Goal: Information Seeking & Learning: Learn about a topic

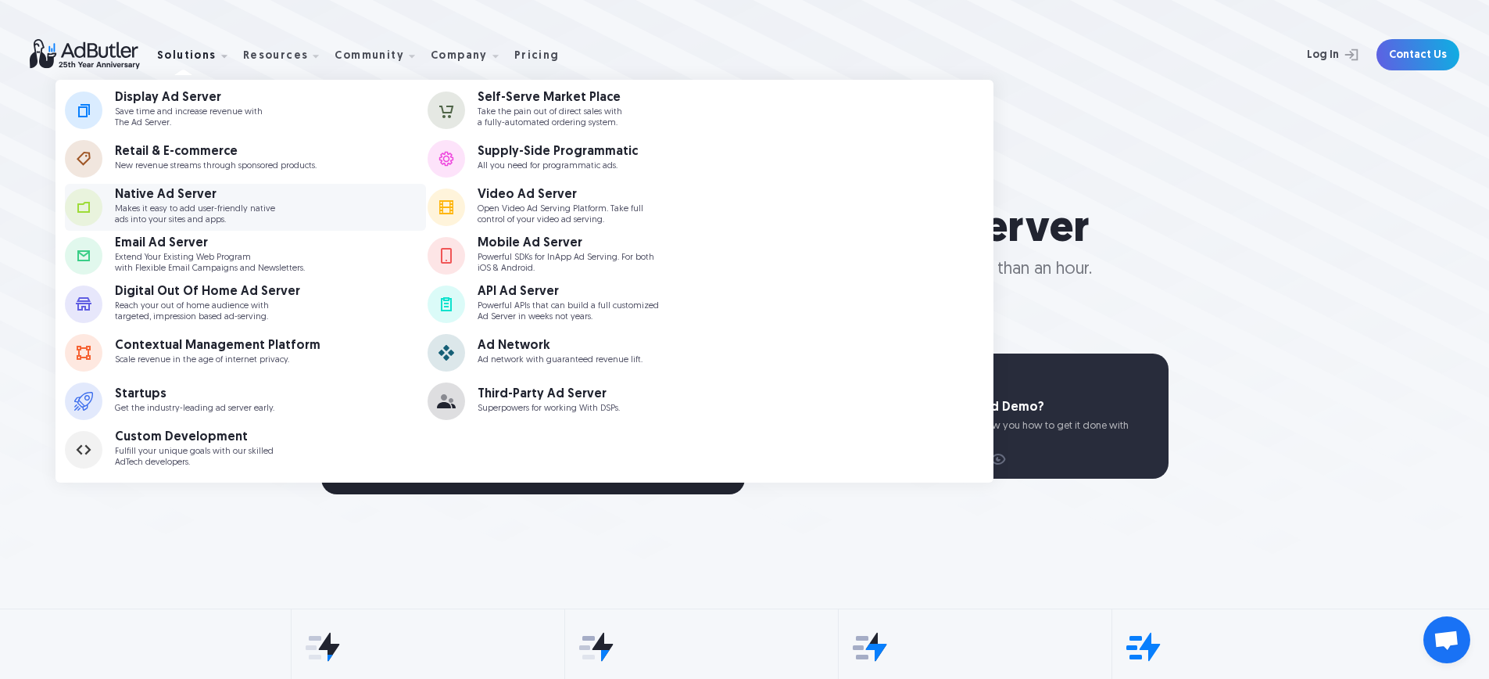
click at [278, 217] on div "Native Ad Server Makes it easy to add user-friendly native ads into your sites …" at bounding box center [215, 206] width 201 height 36
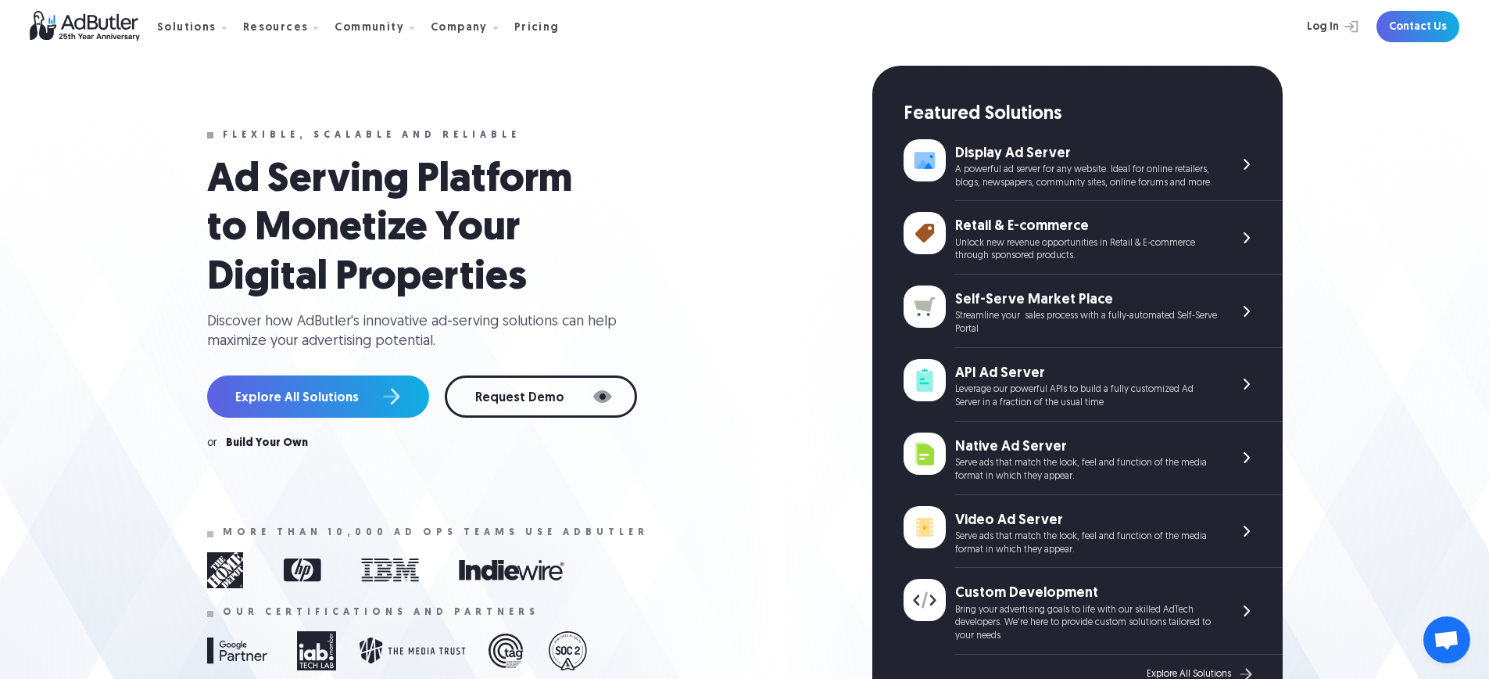
scroll to position [103, 0]
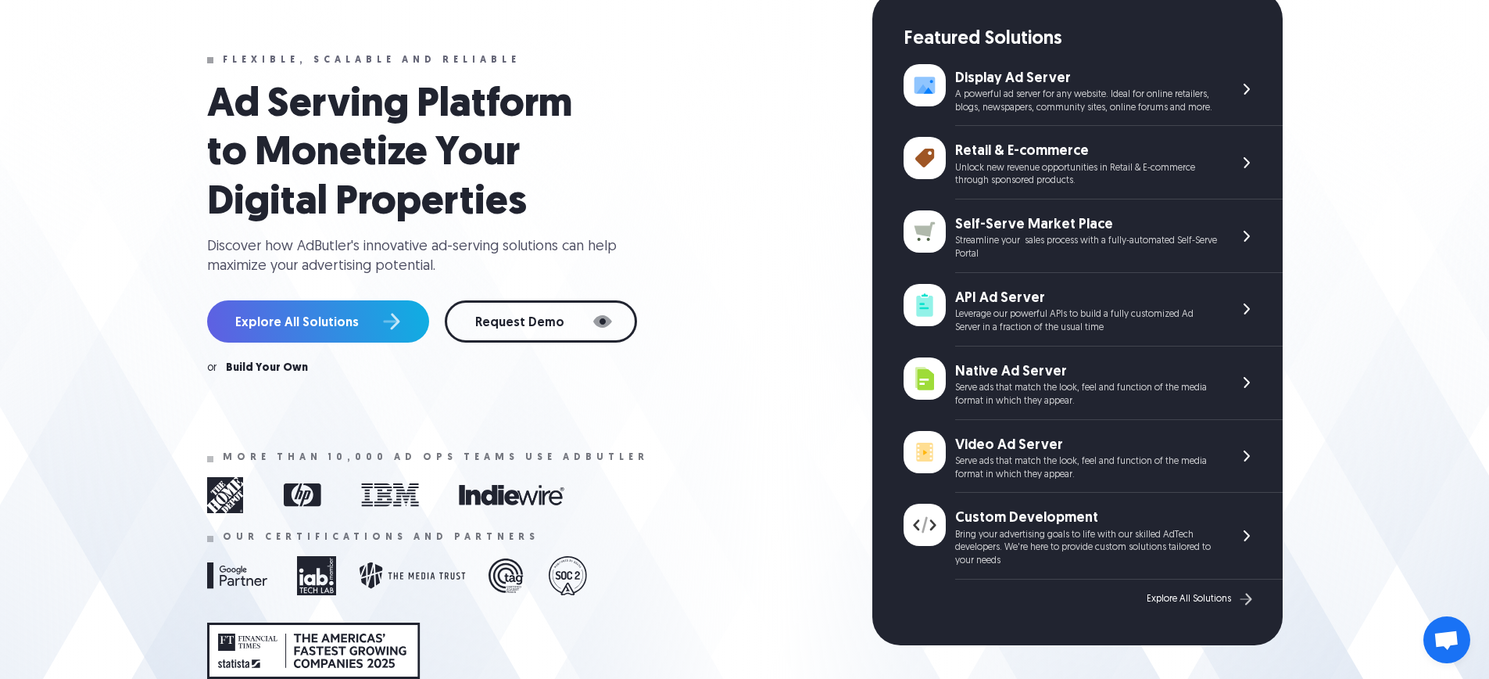
click at [981, 381] on div "Native Ad Server" at bounding box center [1086, 372] width 262 height 20
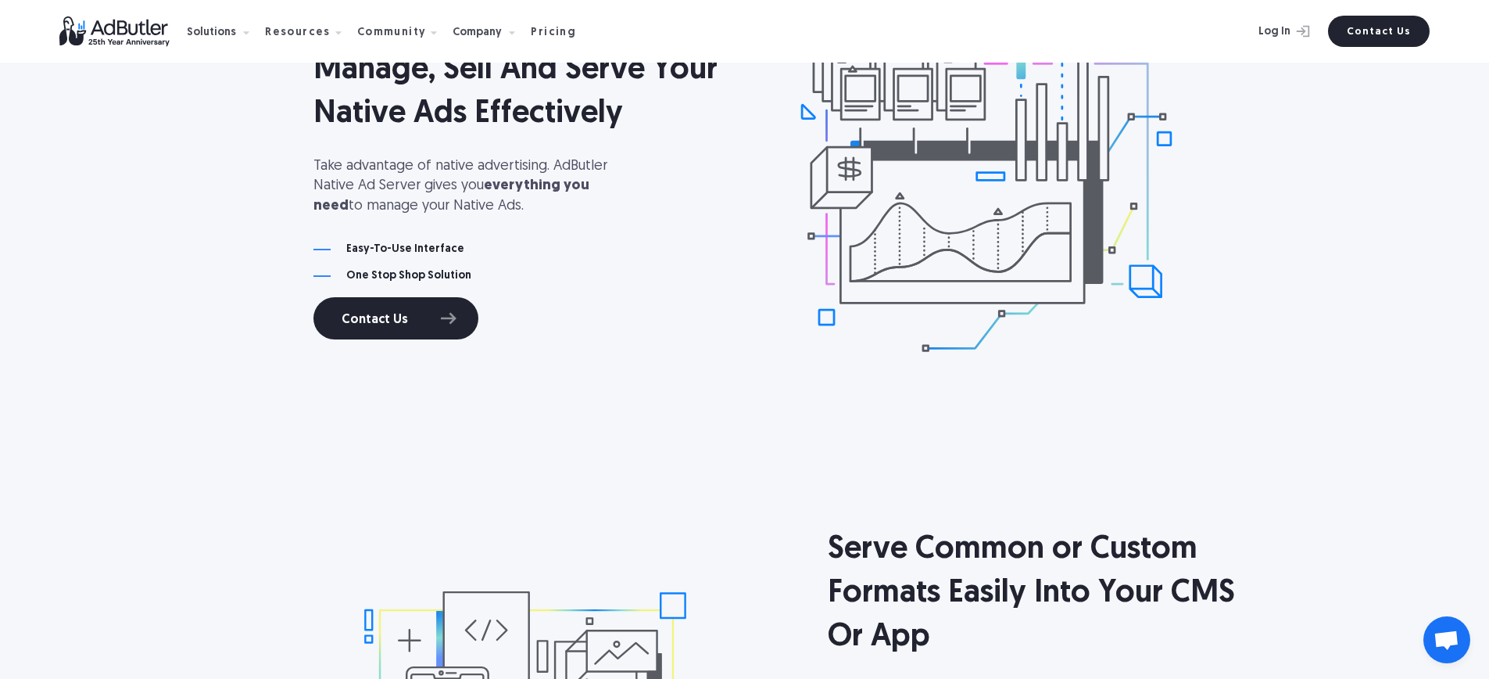
scroll to position [1546, 0]
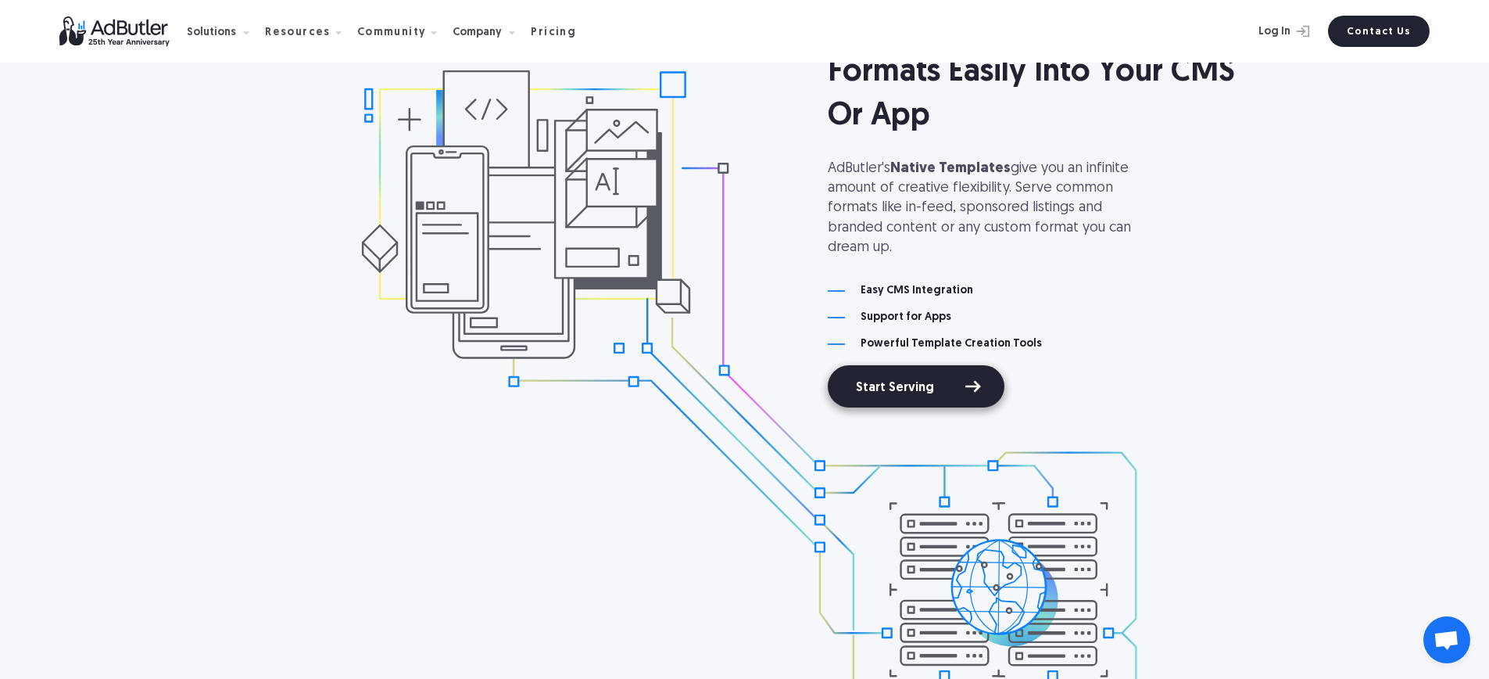
click at [908, 376] on link "Start Serving" at bounding box center [916, 386] width 177 height 42
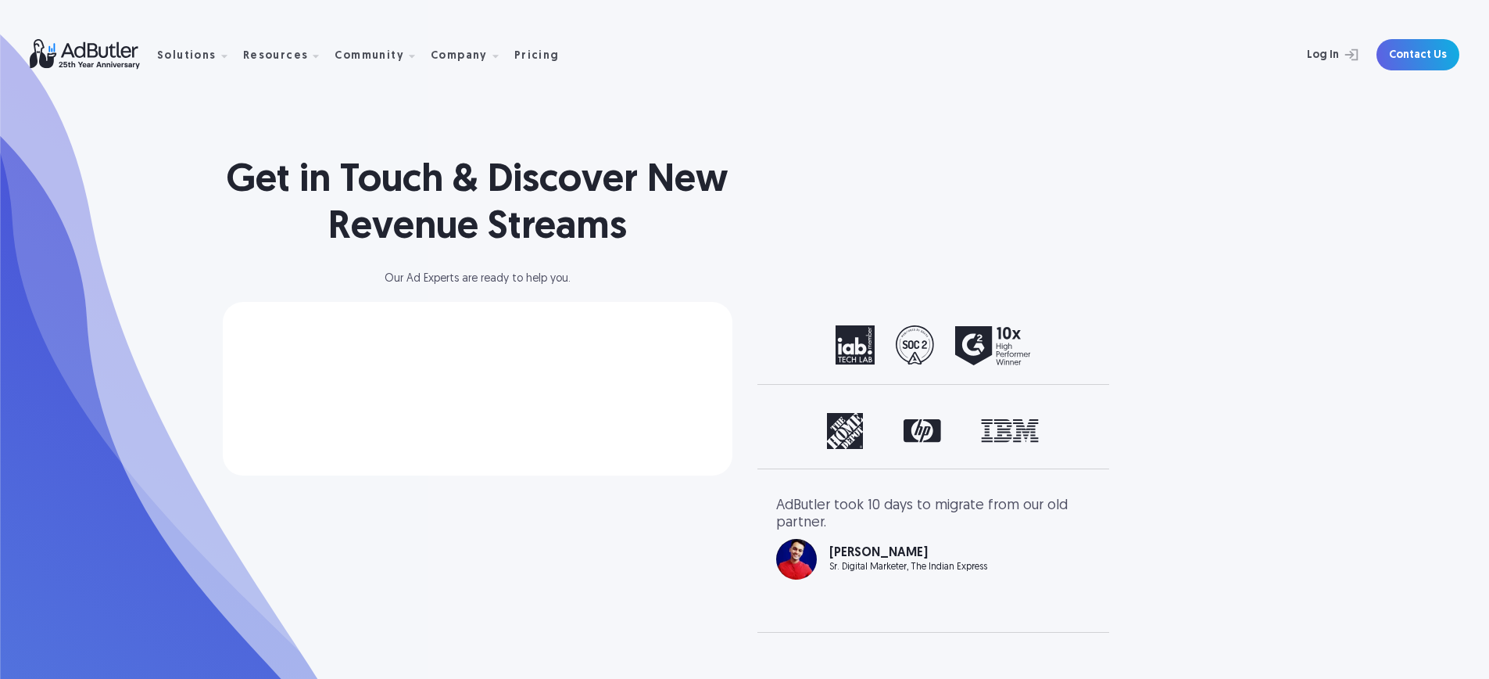
select select "[GEOGRAPHIC_DATA]"
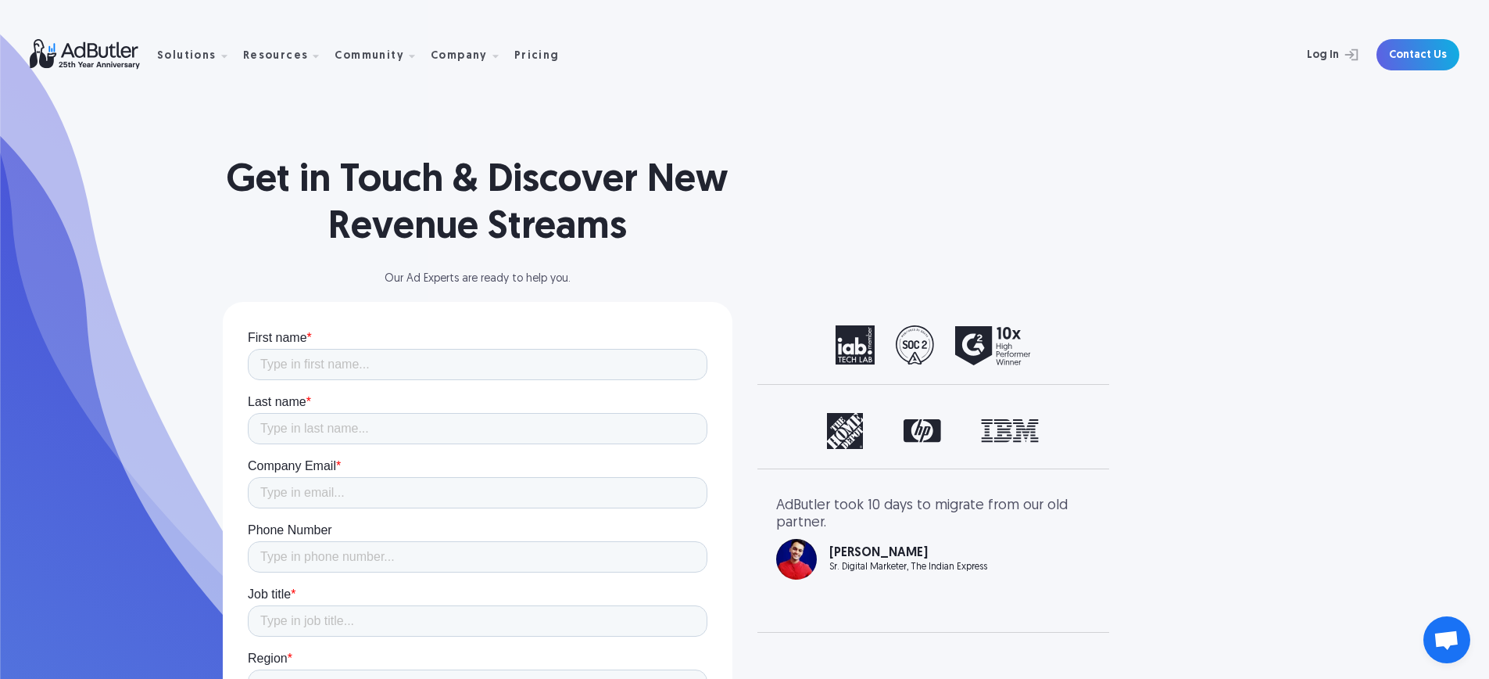
click at [526, 63] on nav "Solutions Display Ad Server Save time and increase revenue with The Ad Server. …" at bounding box center [364, 54] width 414 height 49
click at [527, 59] on div "Pricing" at bounding box center [536, 56] width 45 height 11
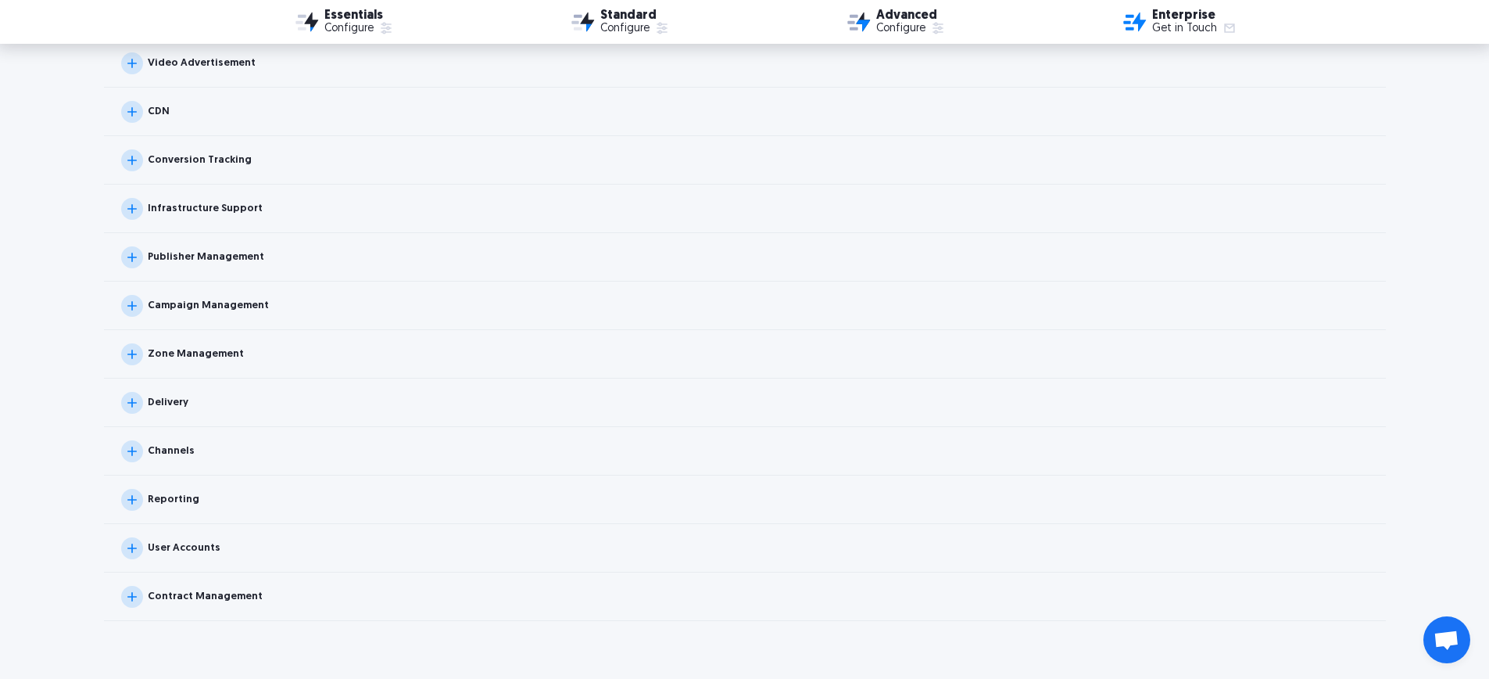
scroll to position [1609, 0]
click at [242, 307] on div "Campaign Management" at bounding box center [208, 304] width 121 height 10
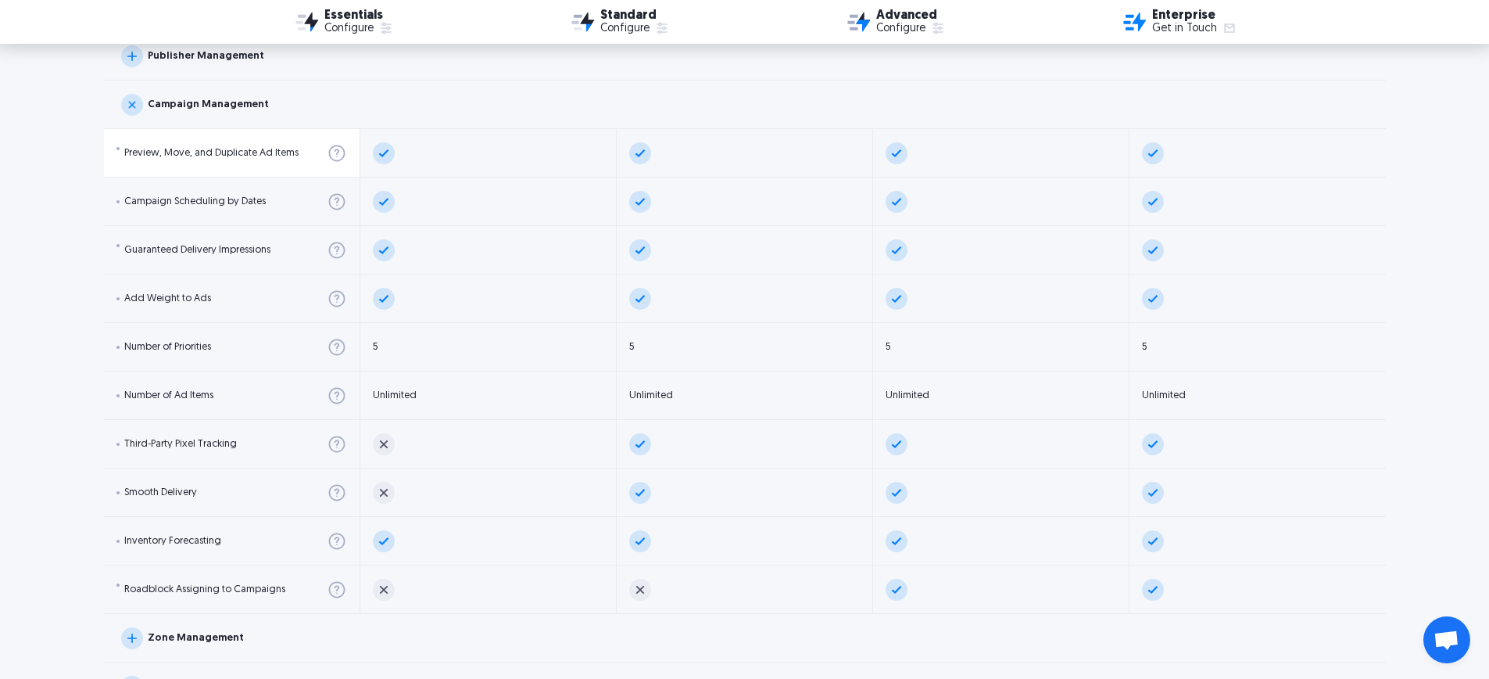
scroll to position [1792, 0]
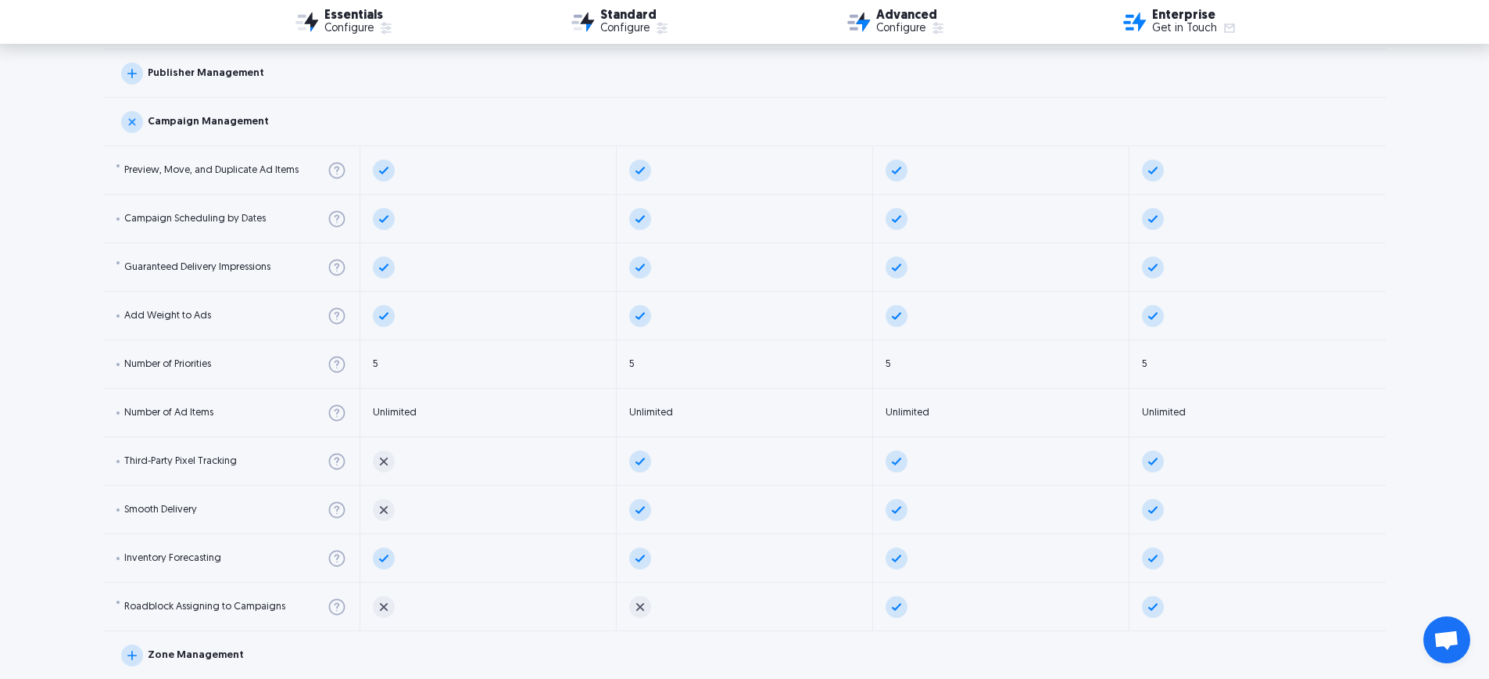
click at [220, 124] on div "Campaign Management" at bounding box center [208, 121] width 121 height 10
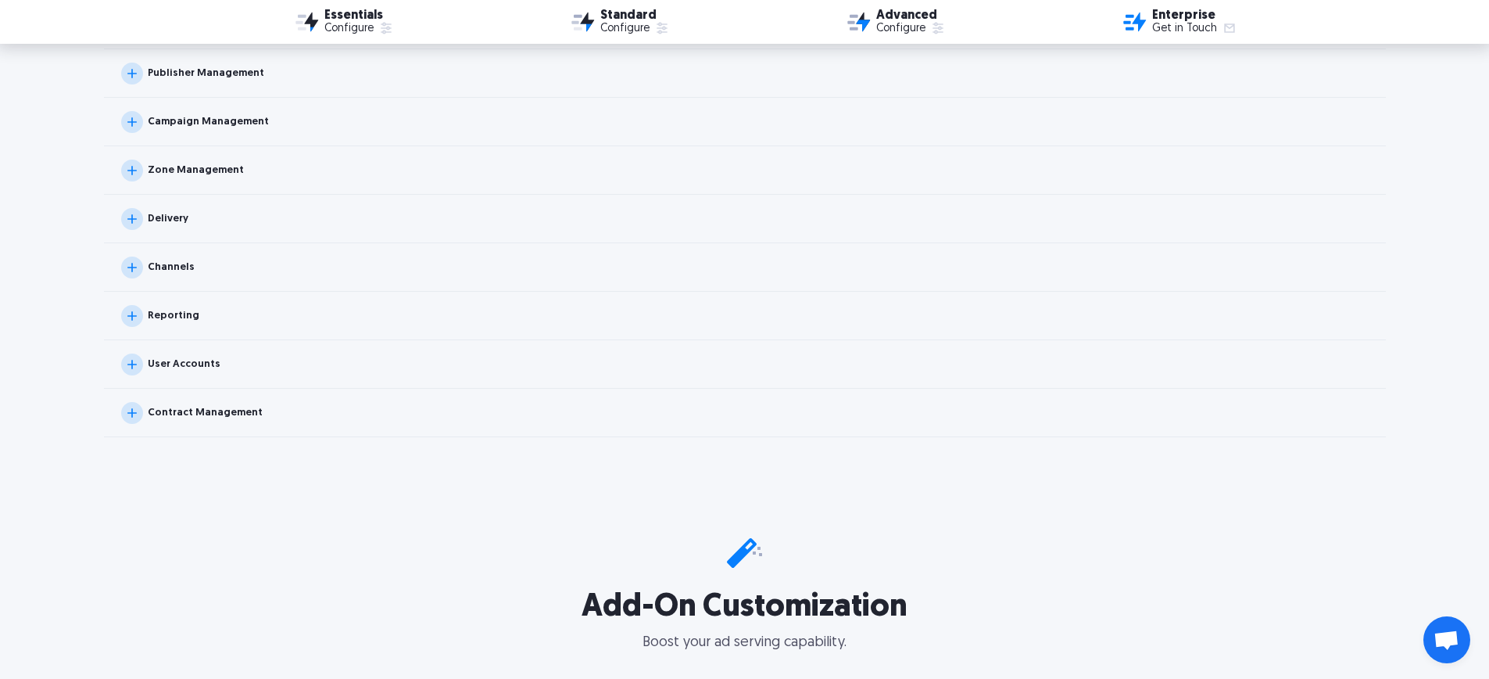
click at [175, 316] on div "Reporting" at bounding box center [174, 315] width 52 height 10
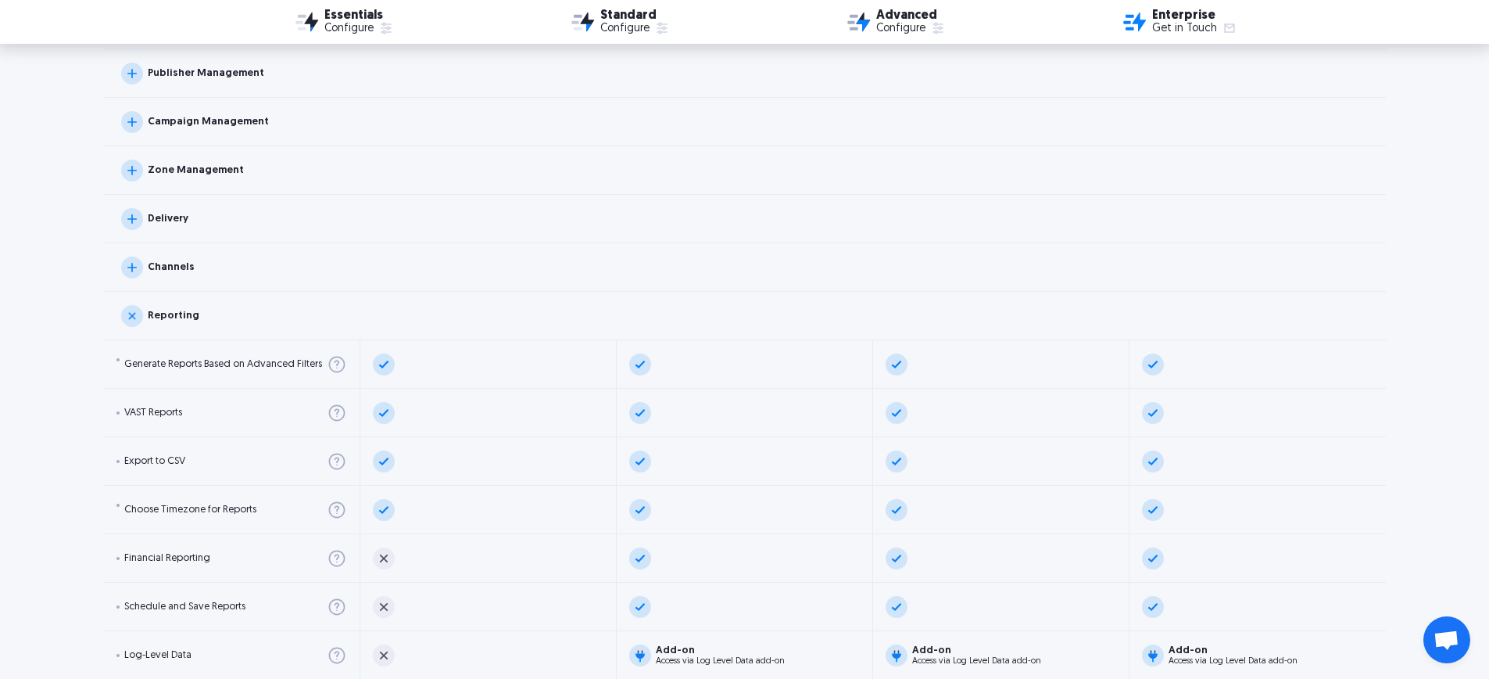
click at [174, 316] on div "Reporting" at bounding box center [174, 315] width 52 height 10
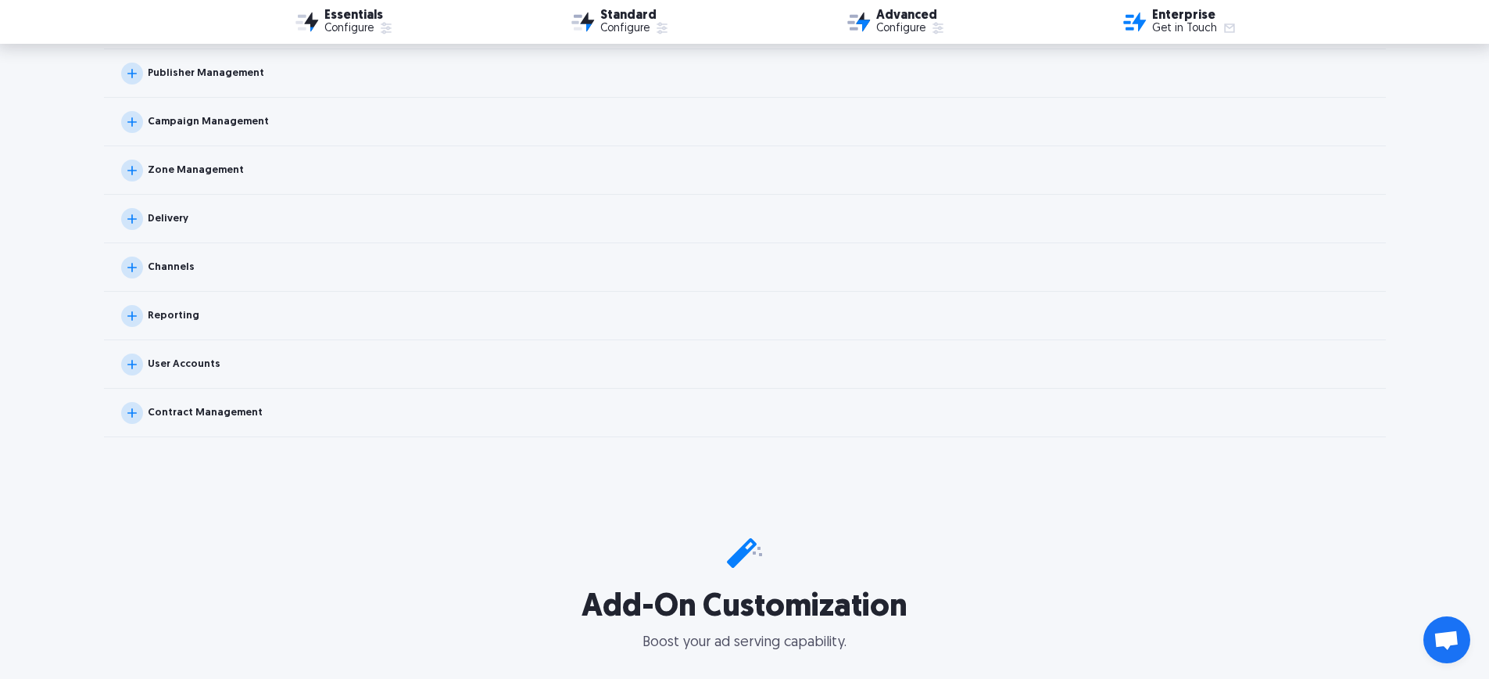
click at [176, 259] on div "Channels" at bounding box center [157, 267] width 73 height 22
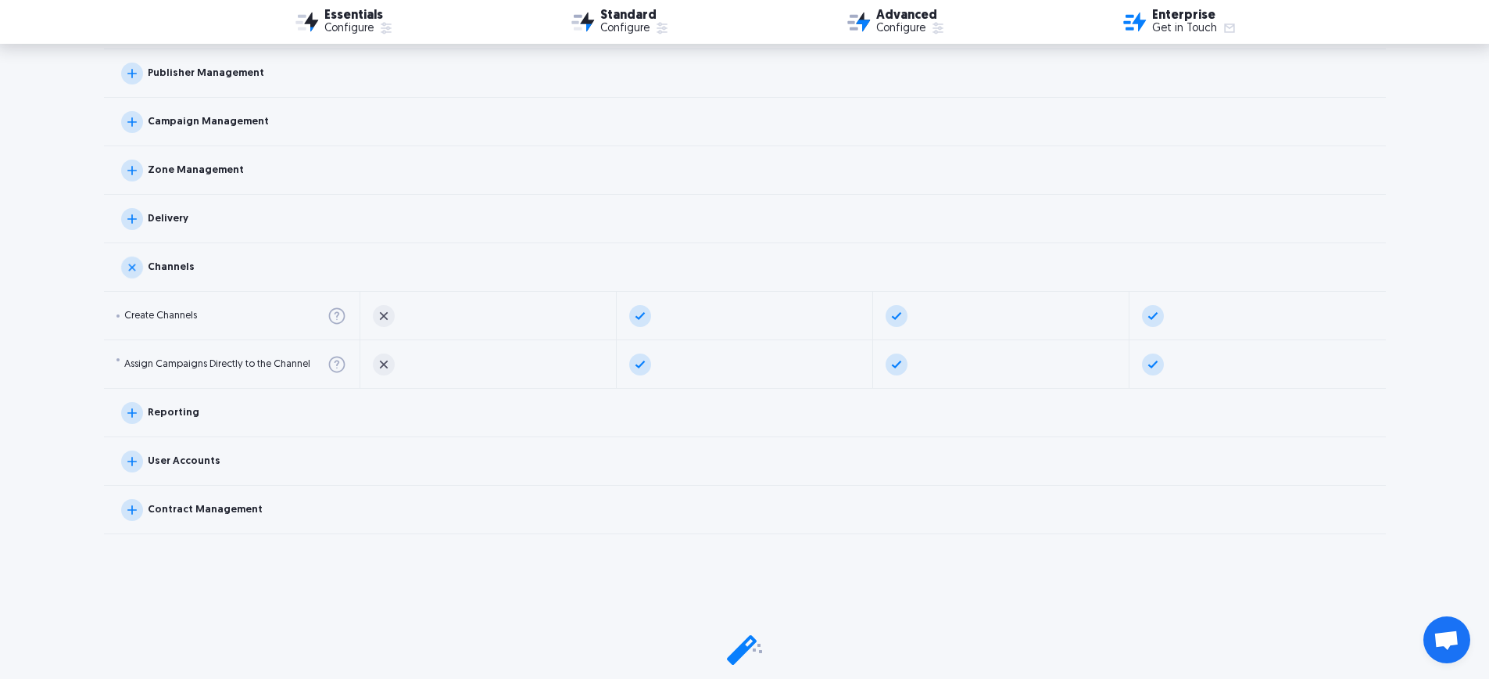
click at [176, 259] on div "Channels" at bounding box center [157, 267] width 73 height 22
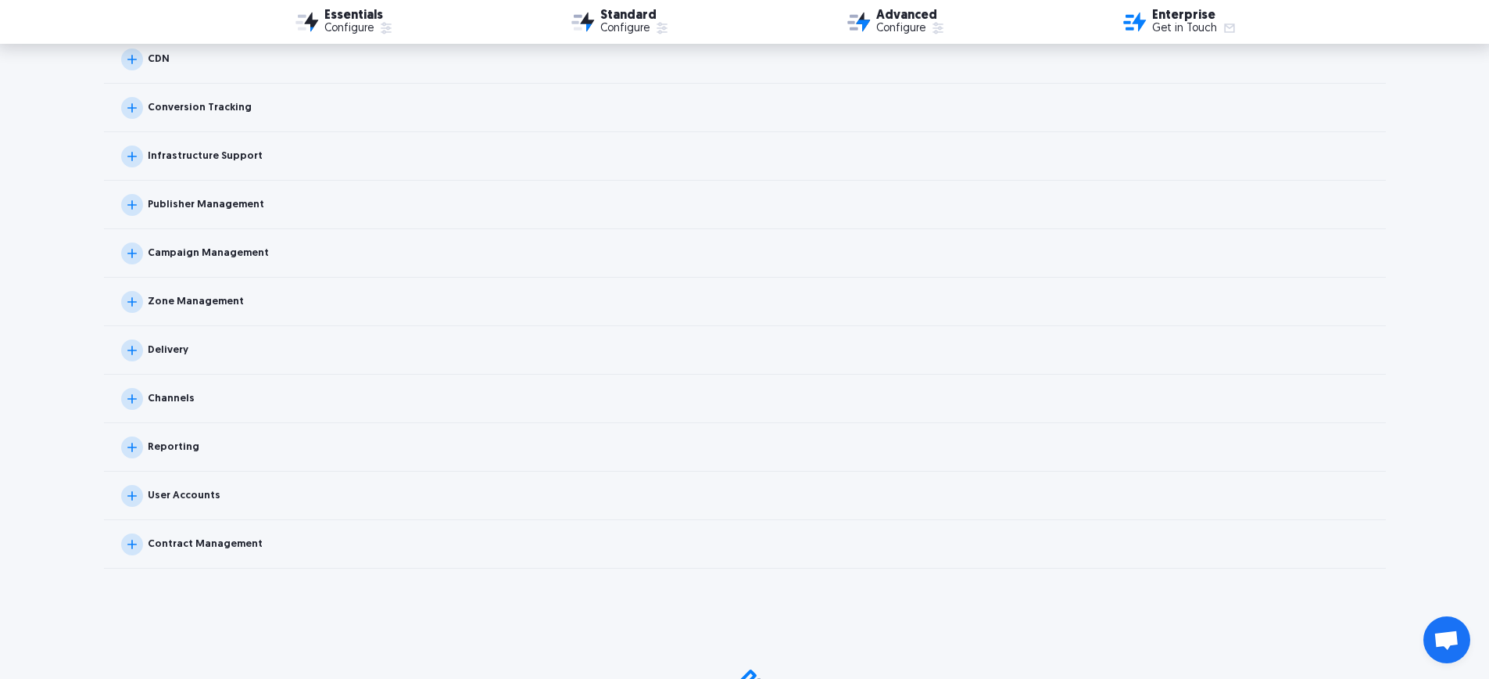
scroll to position [1612, 0]
click at [179, 407] on div "Delivery" at bounding box center [154, 399] width 67 height 22
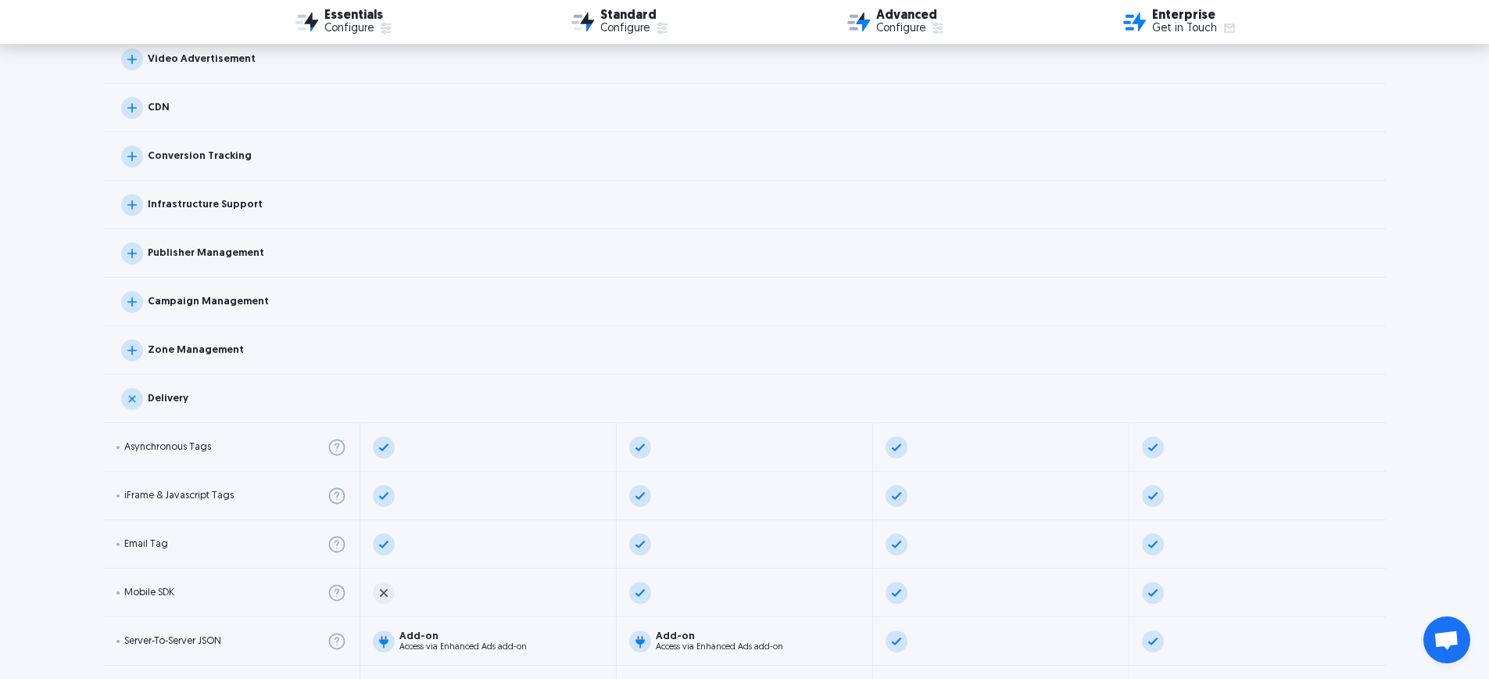
click at [176, 403] on div "Delivery" at bounding box center [168, 398] width 41 height 10
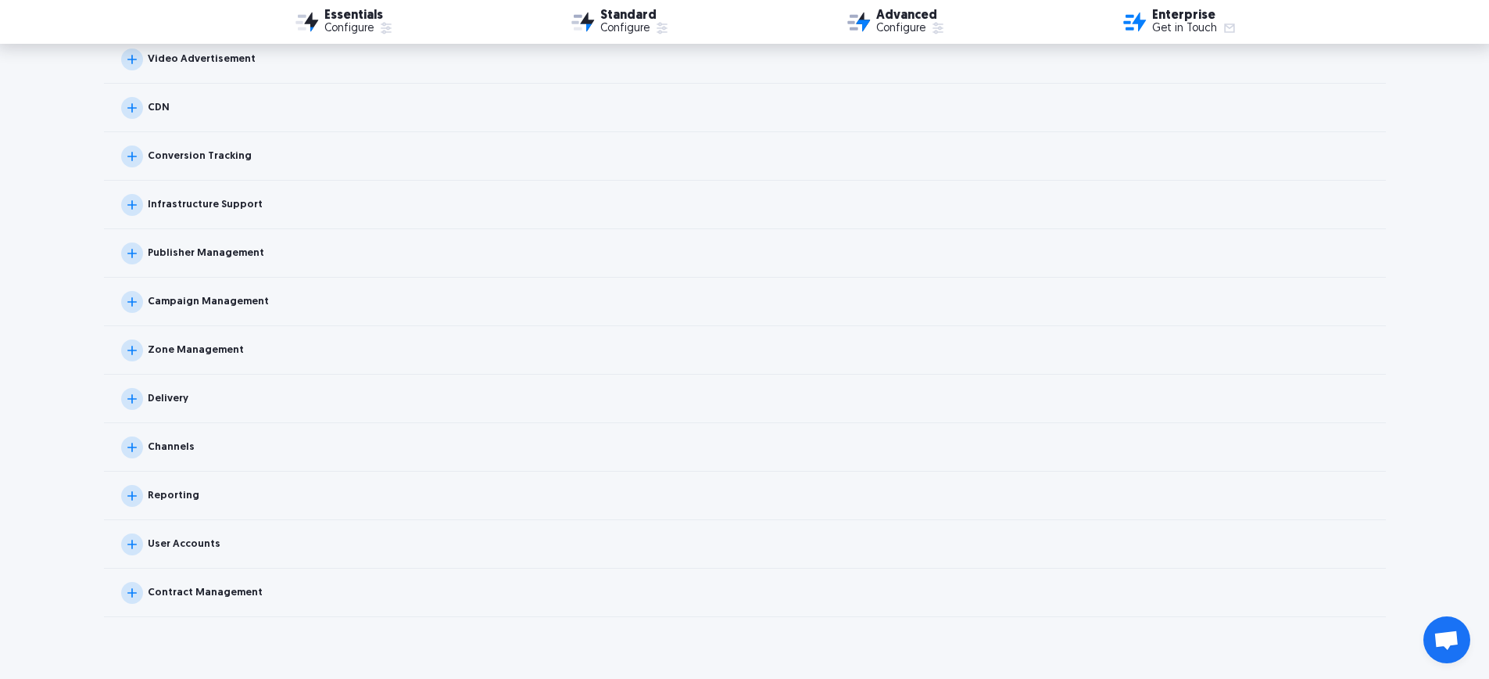
click at [179, 253] on div "Publisher Management" at bounding box center [206, 253] width 116 height 10
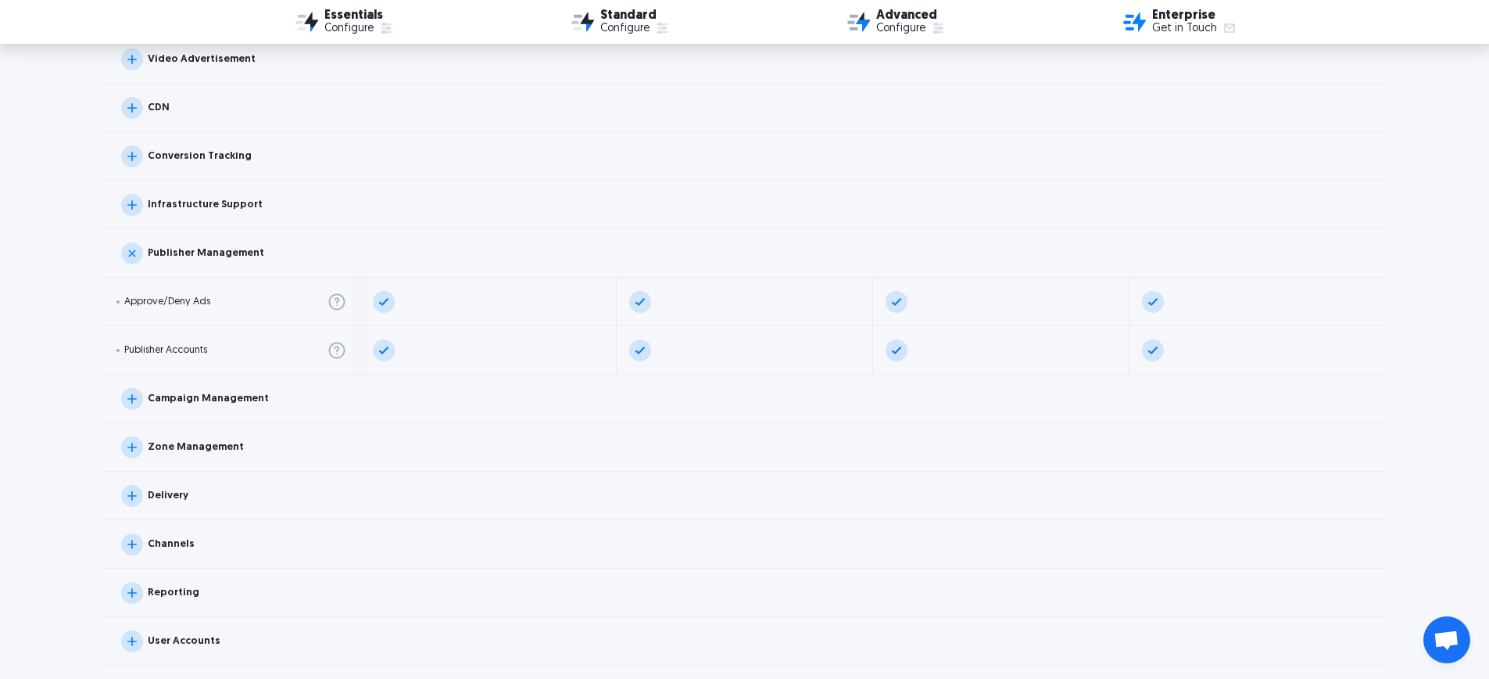
click at [179, 253] on div "Publisher Management" at bounding box center [206, 253] width 116 height 10
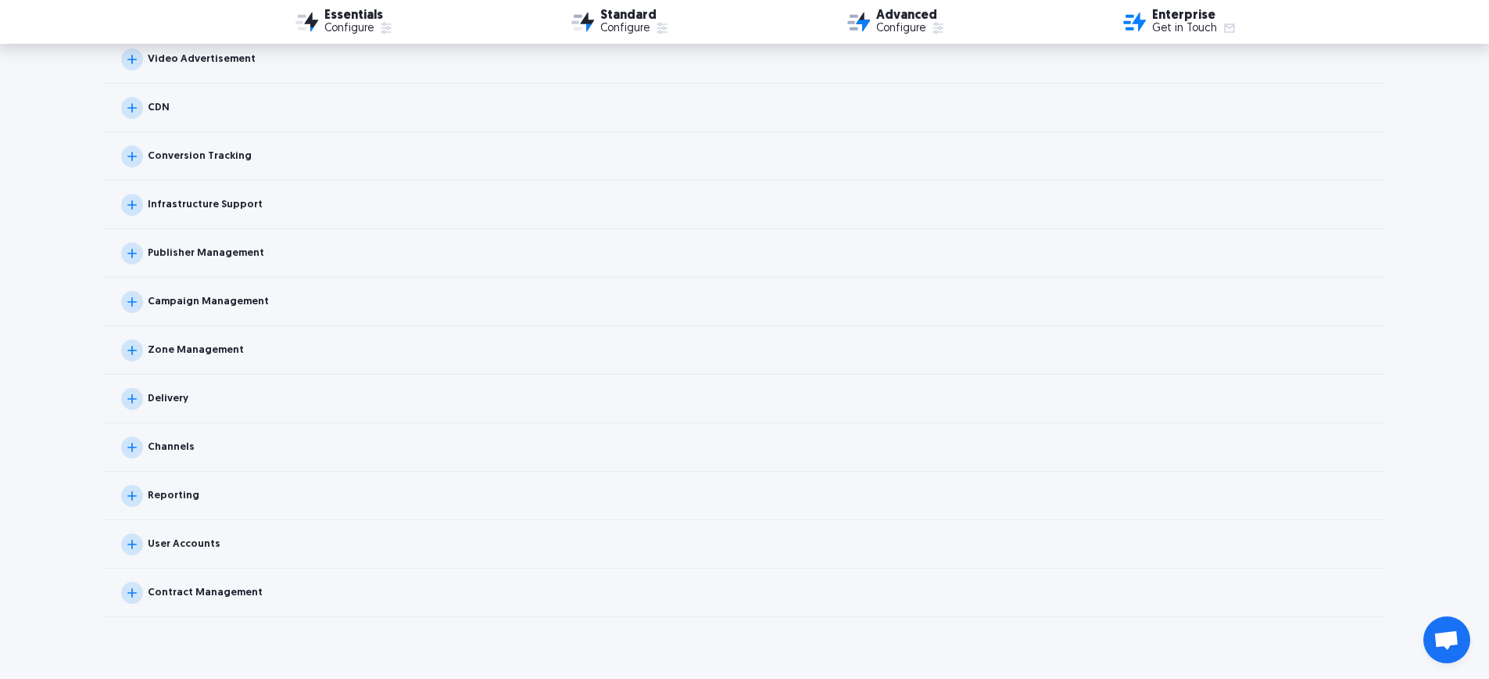
click at [198, 304] on div "Campaign Management" at bounding box center [208, 301] width 121 height 10
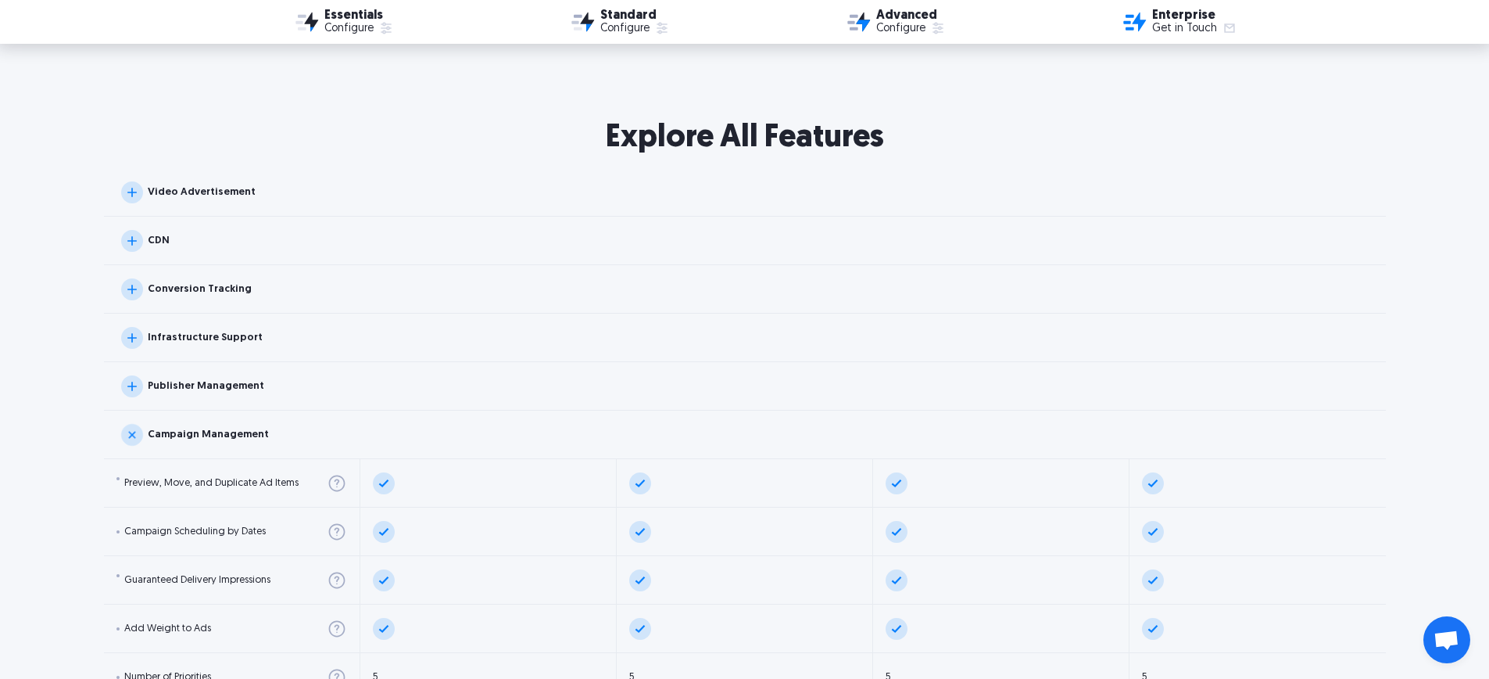
scroll to position [1324, 0]
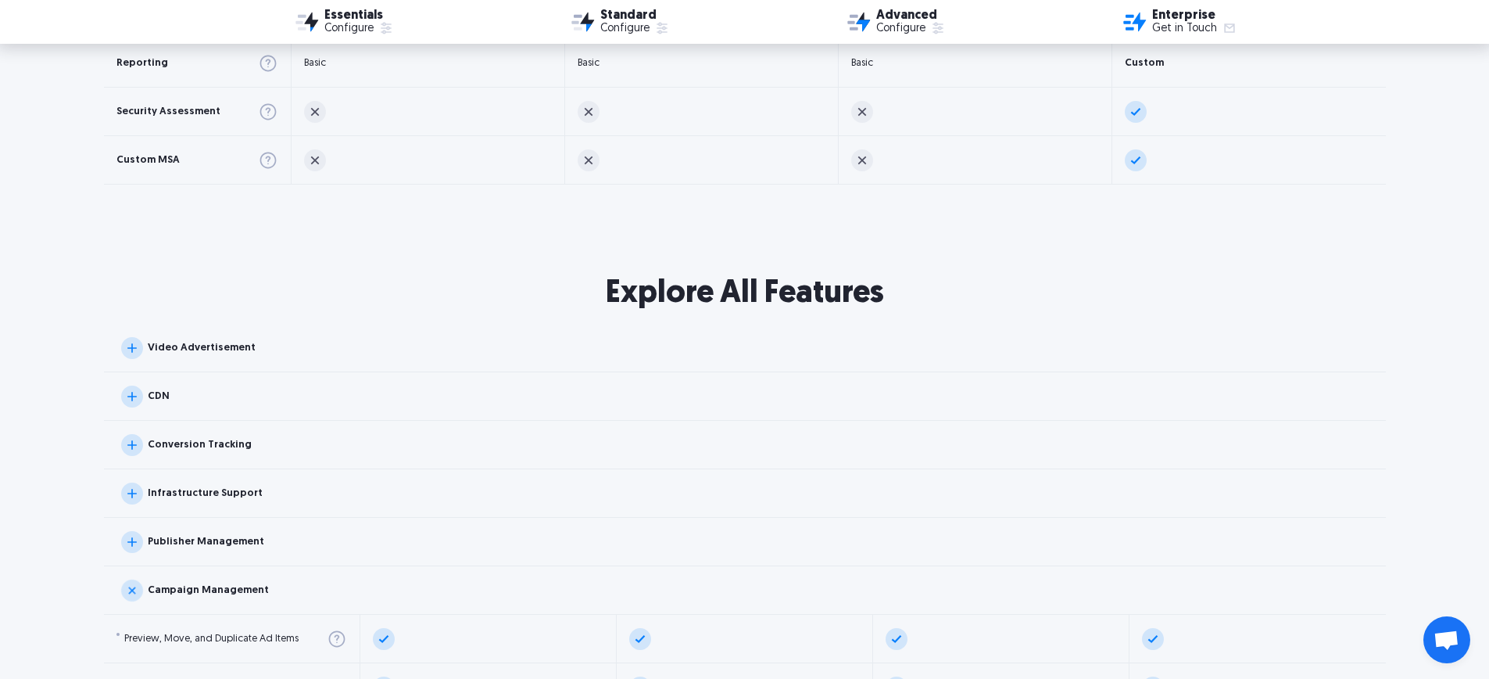
click at [190, 597] on div "Campaign Management" at bounding box center [195, 590] width 148 height 22
click at [194, 450] on div "Conversion Tracking" at bounding box center [186, 445] width 131 height 22
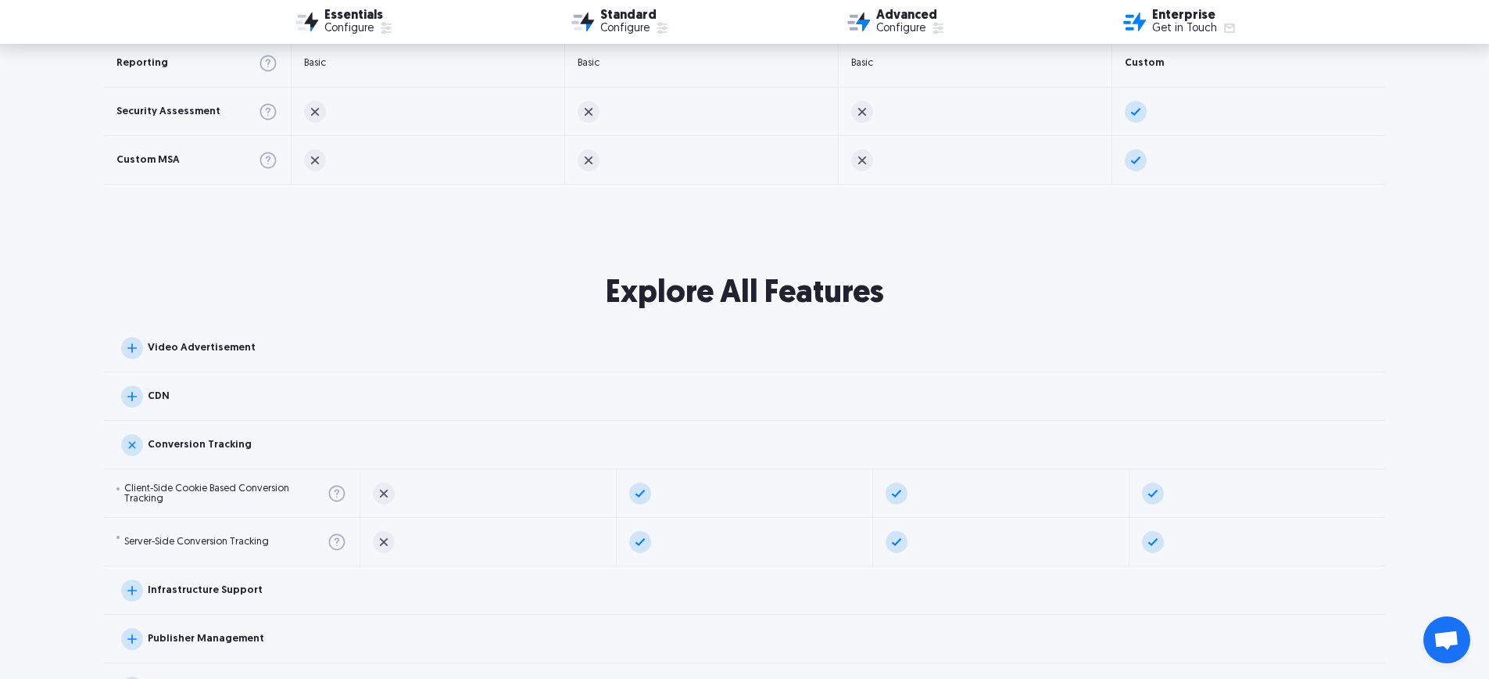
click at [194, 447] on div "Conversion Tracking" at bounding box center [200, 444] width 104 height 10
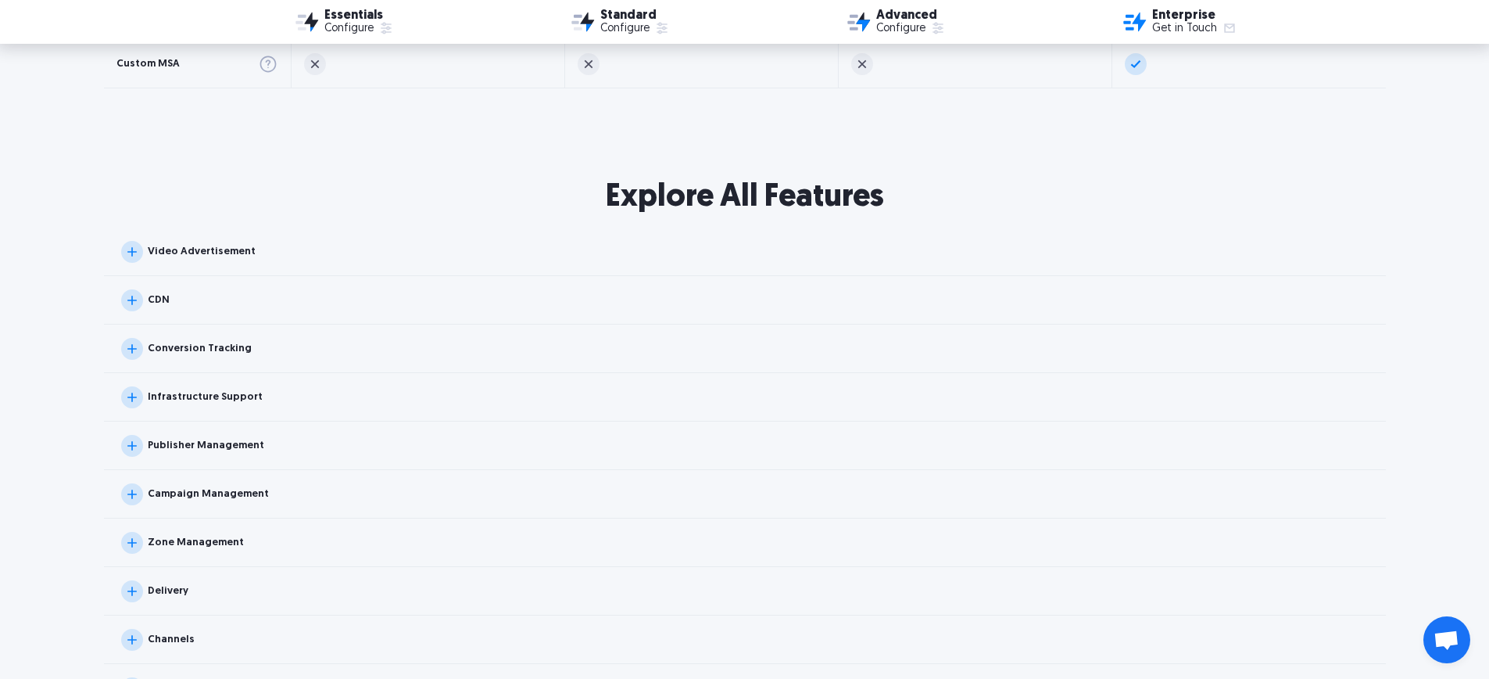
scroll to position [1432, 0]
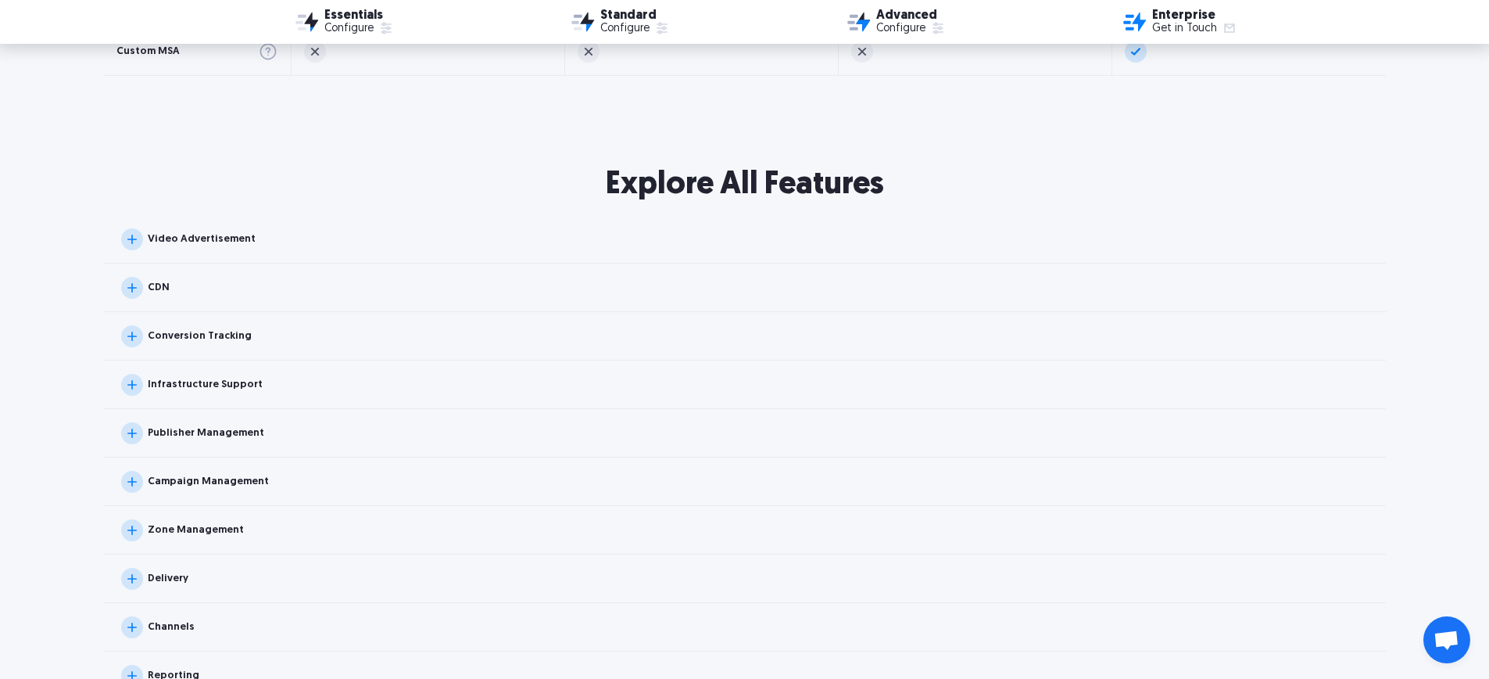
click at [199, 522] on div "Zone Management" at bounding box center [182, 530] width 123 height 22
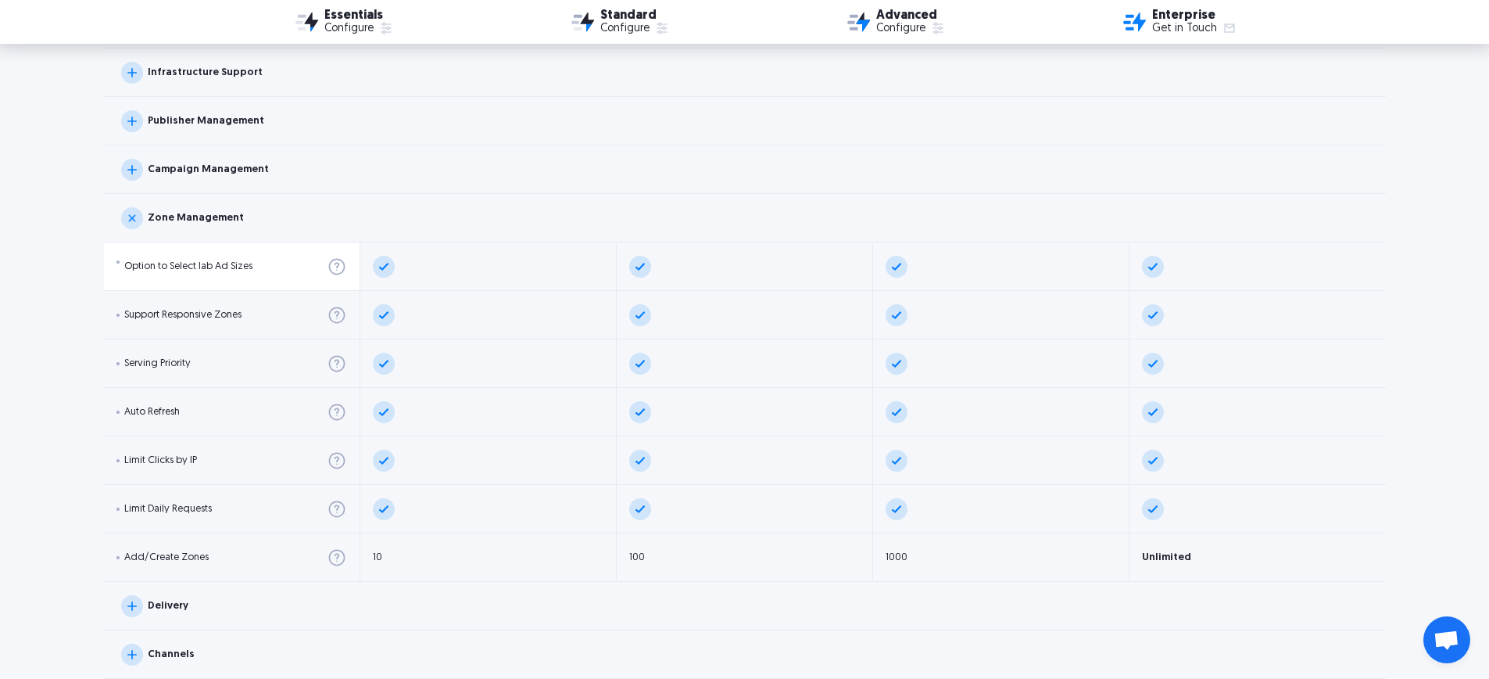
scroll to position [1757, 0]
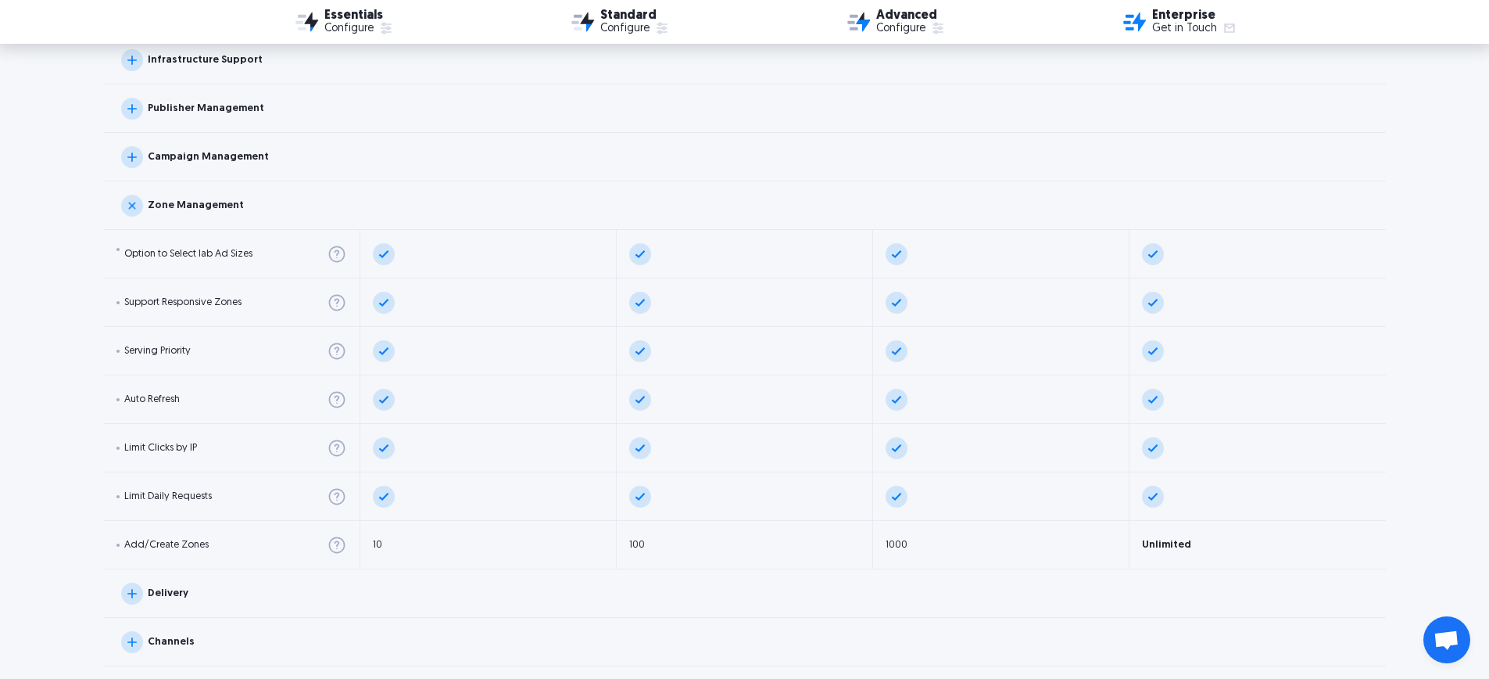
click at [162, 583] on div "Delivery" at bounding box center [154, 593] width 67 height 22
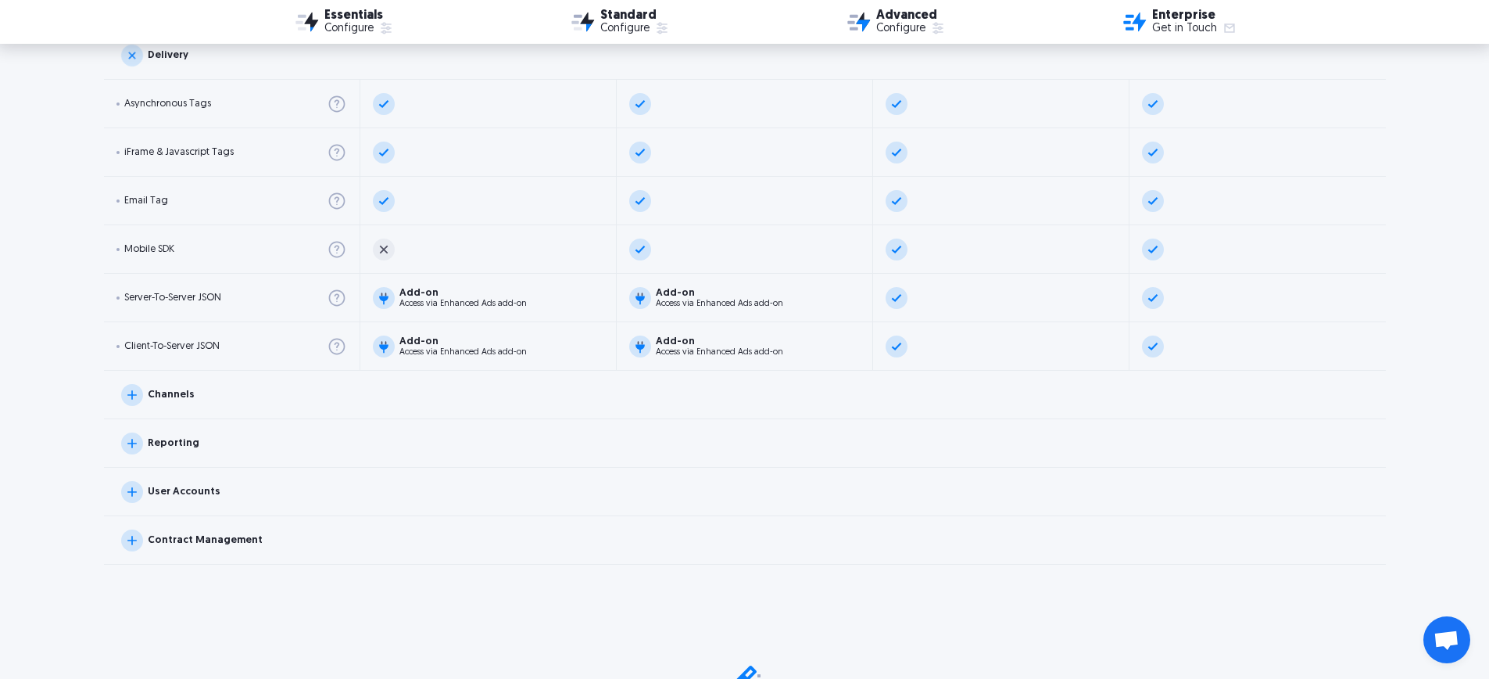
scroll to position [2297, 0]
click at [163, 500] on div "User Accounts" at bounding box center [745, 489] width 1282 height 48
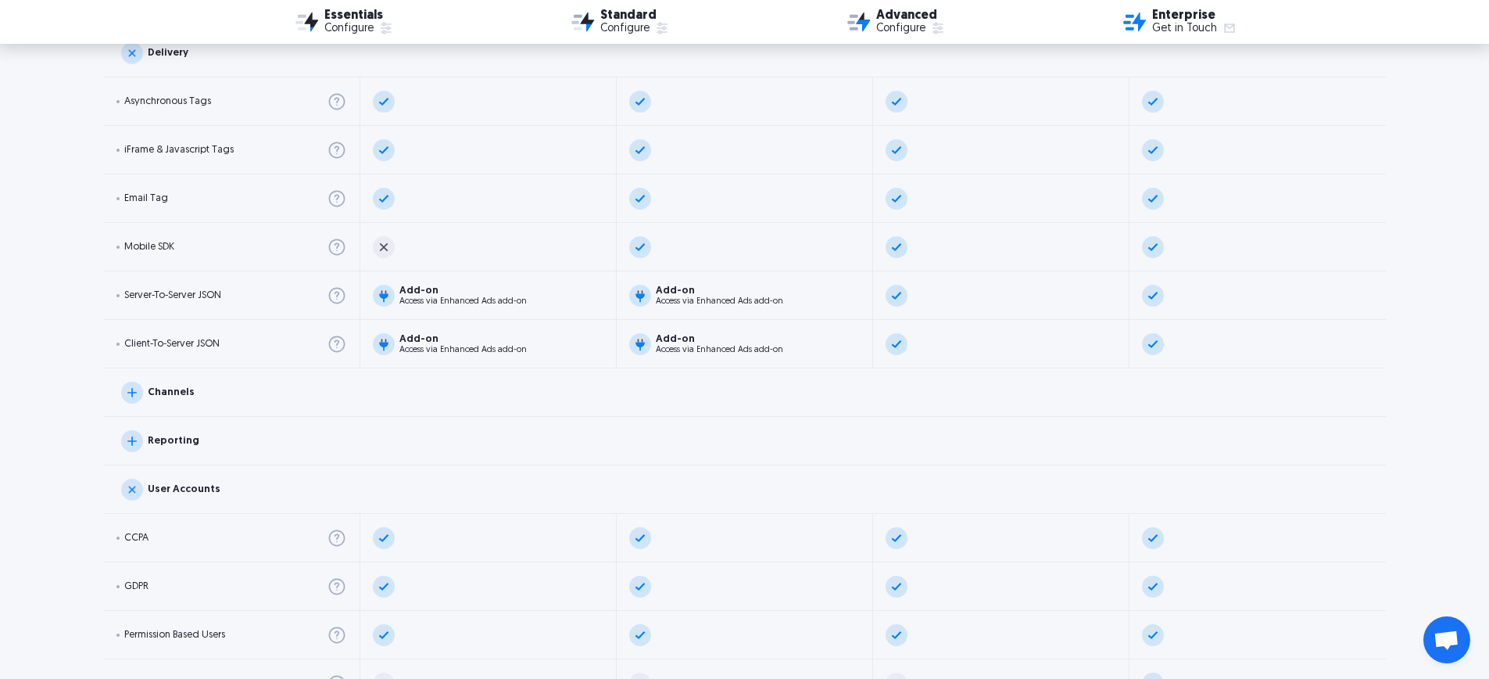
click at [166, 448] on div "Reporting" at bounding box center [160, 441] width 78 height 22
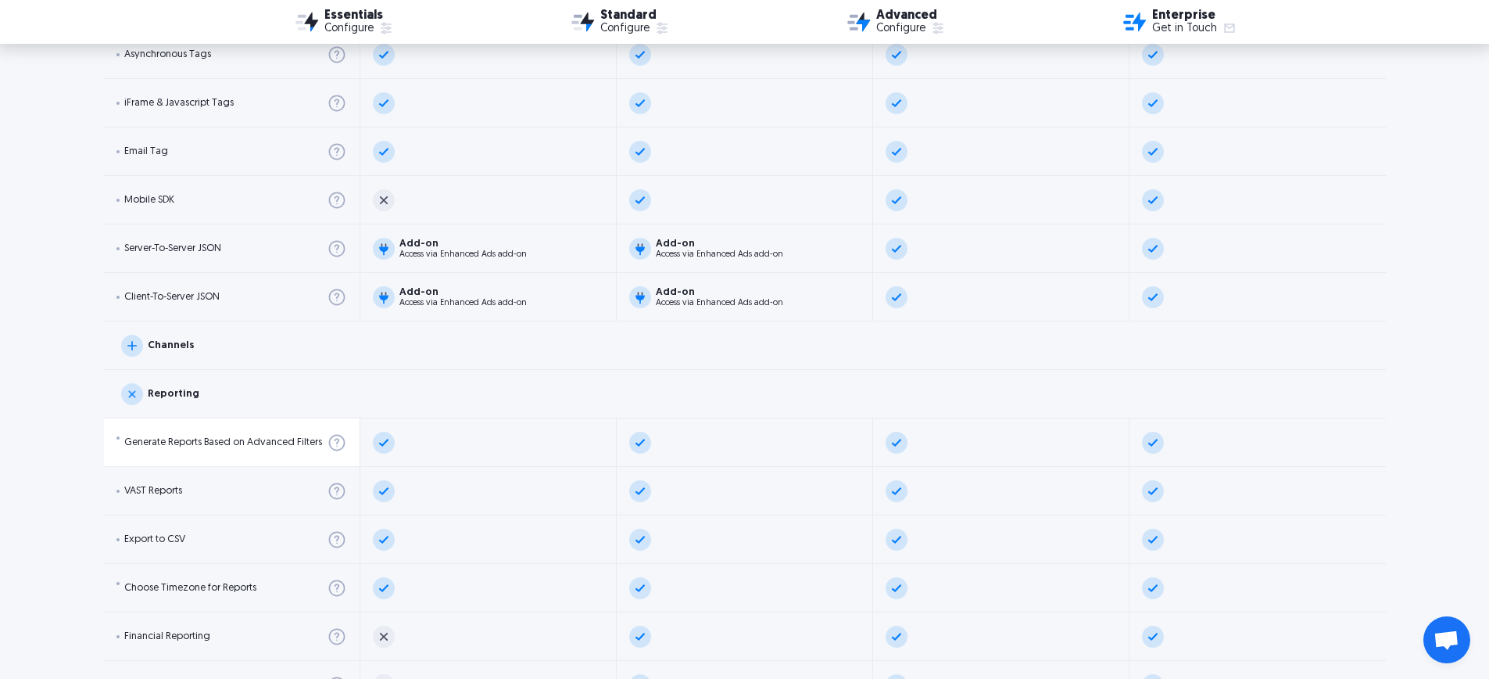
scroll to position [2343, 0]
click at [174, 353] on div "Channels" at bounding box center [157, 346] width 73 height 22
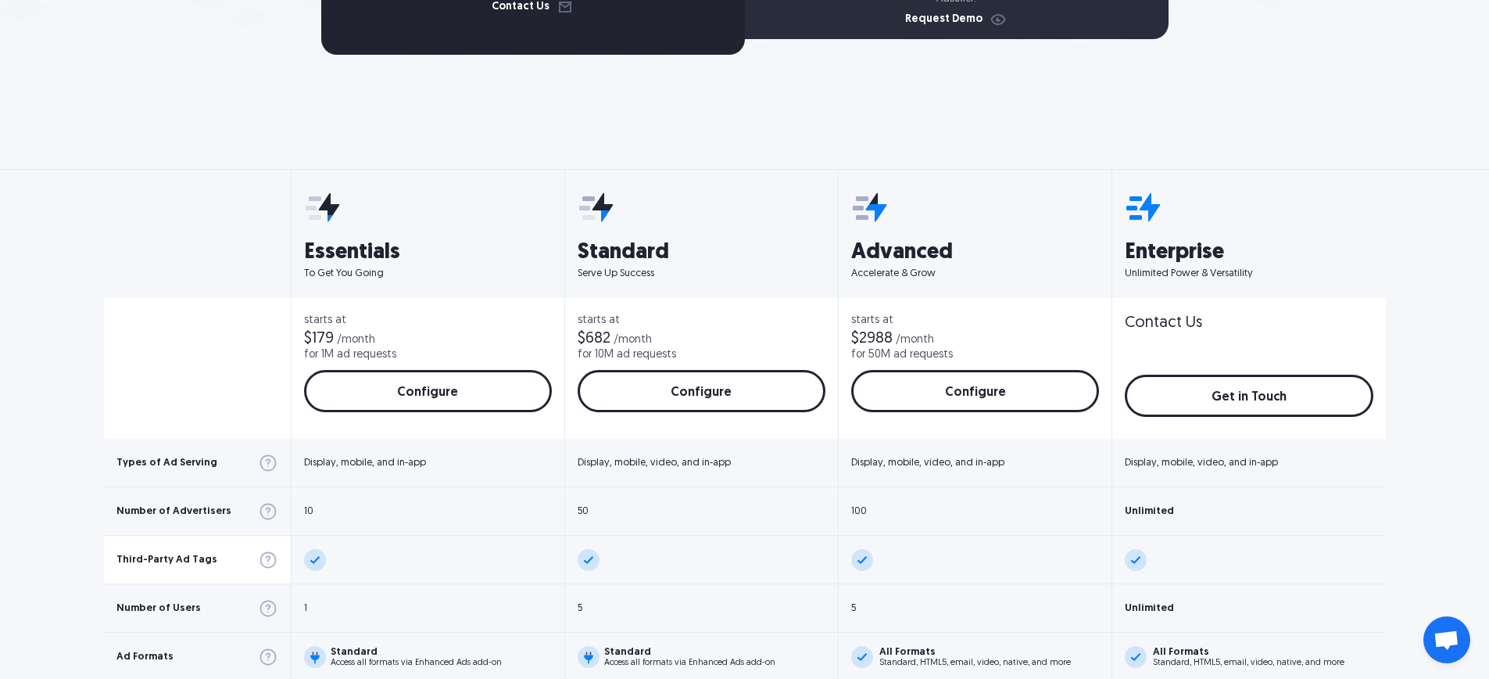
scroll to position [0, 0]
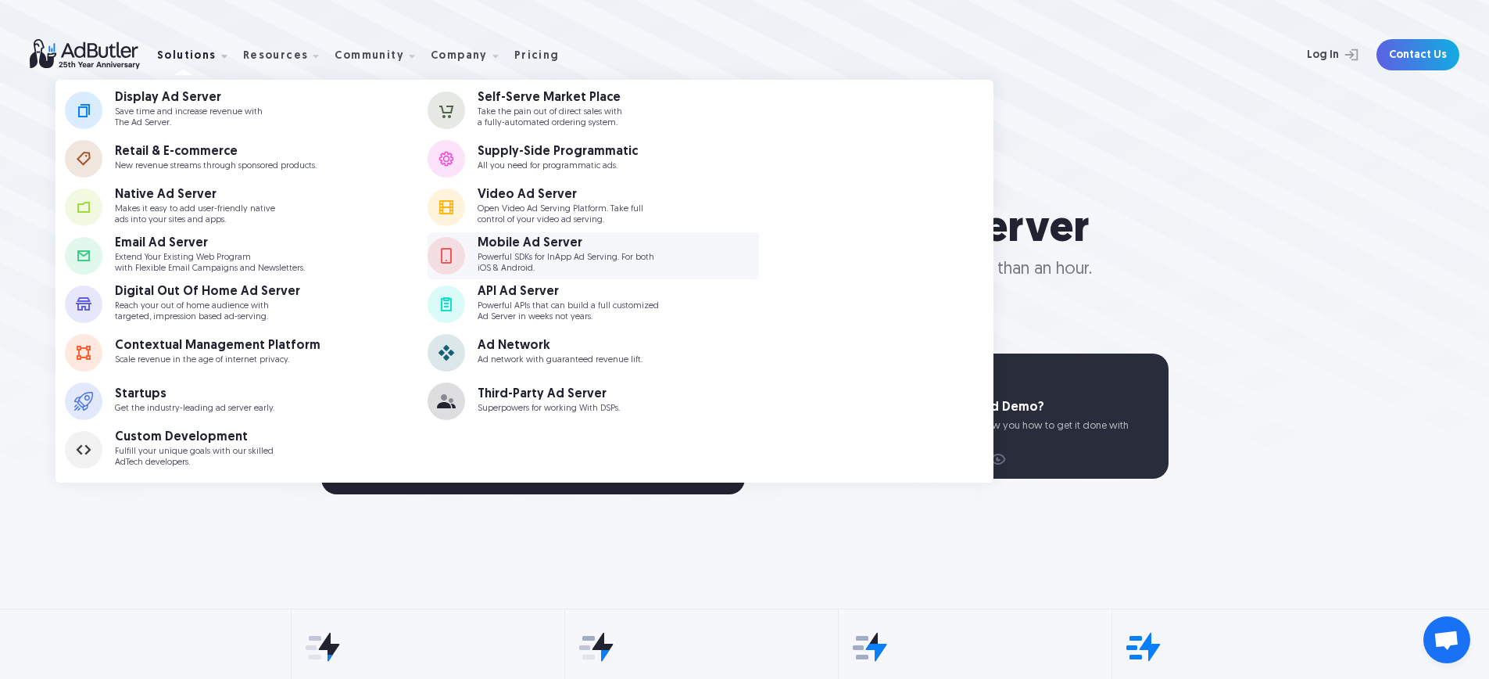
click at [547, 242] on div "Mobile Ad Server" at bounding box center [566, 243] width 177 height 13
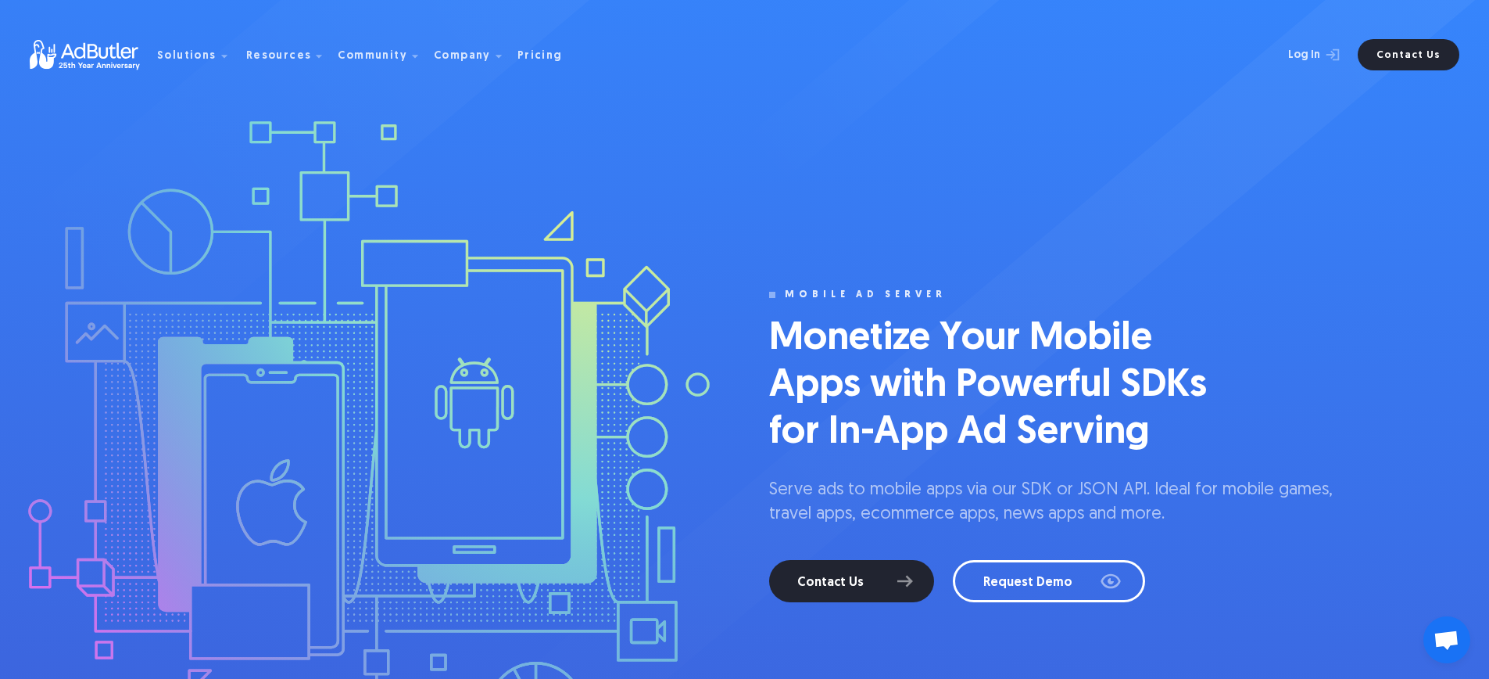
click at [120, 40] on img at bounding box center [93, 55] width 127 height 30
